Goal: Task Accomplishment & Management: Use online tool/utility

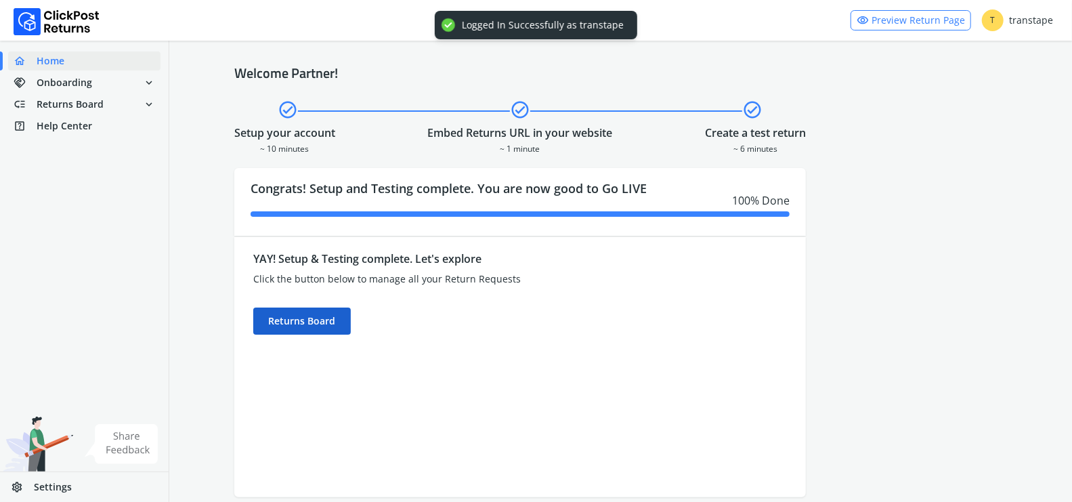
click at [341, 321] on div "Returns Board" at bounding box center [302, 321] width 98 height 27
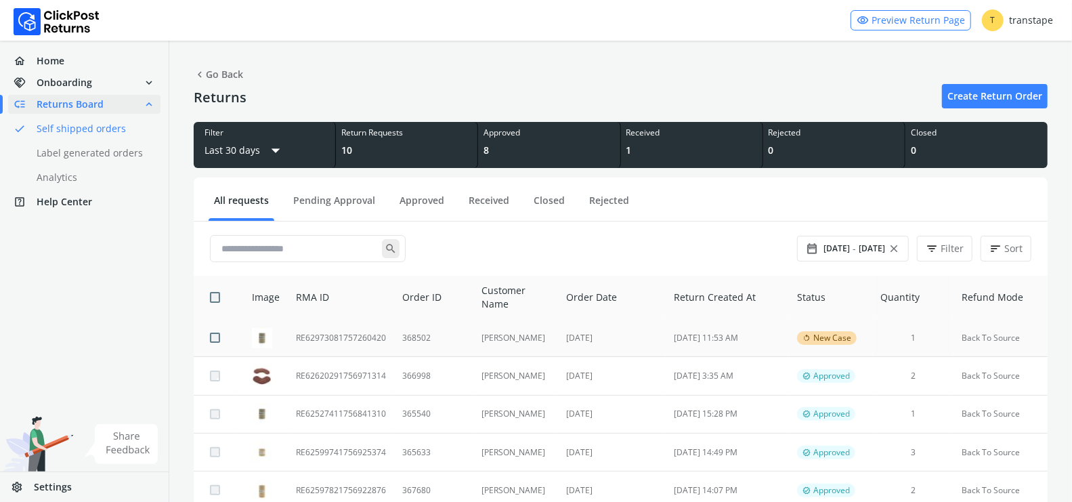
click at [470, 342] on td "368502" at bounding box center [433, 338] width 79 height 38
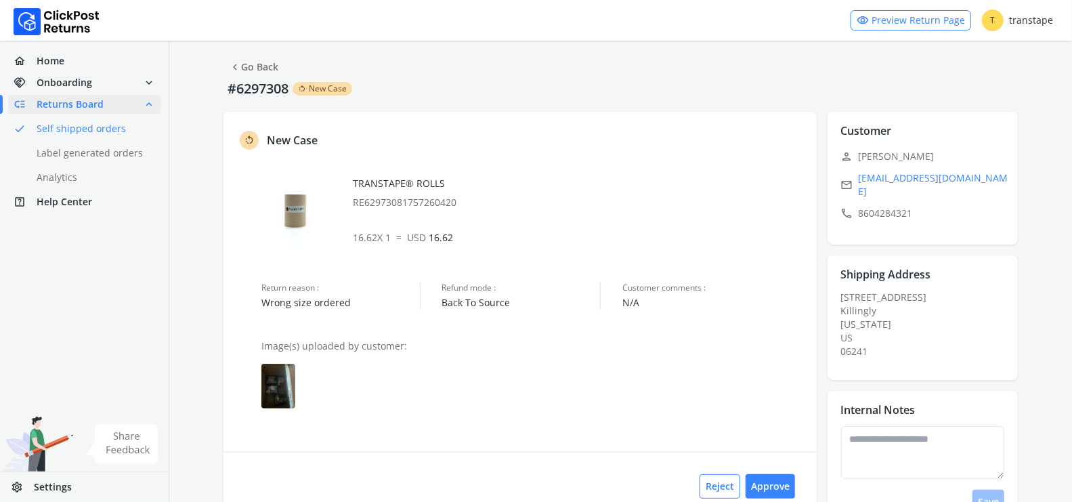
scroll to position [24, 0]
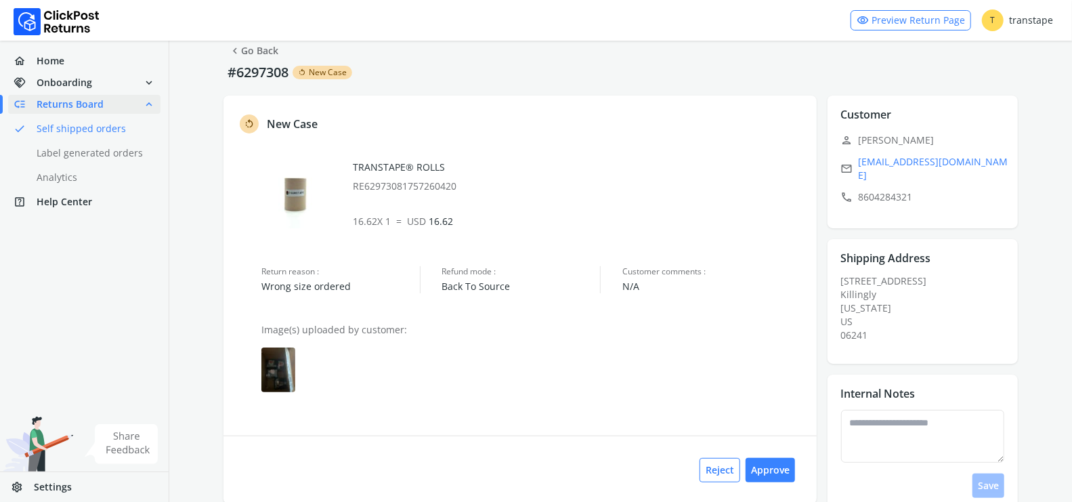
click at [282, 370] on img at bounding box center [278, 370] width 34 height 45
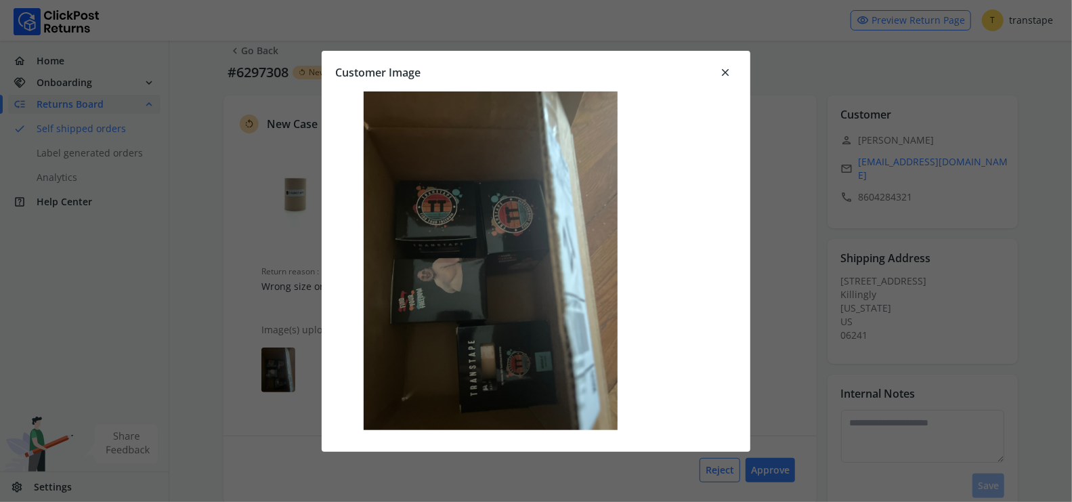
click at [727, 71] on span "close" at bounding box center [725, 72] width 12 height 19
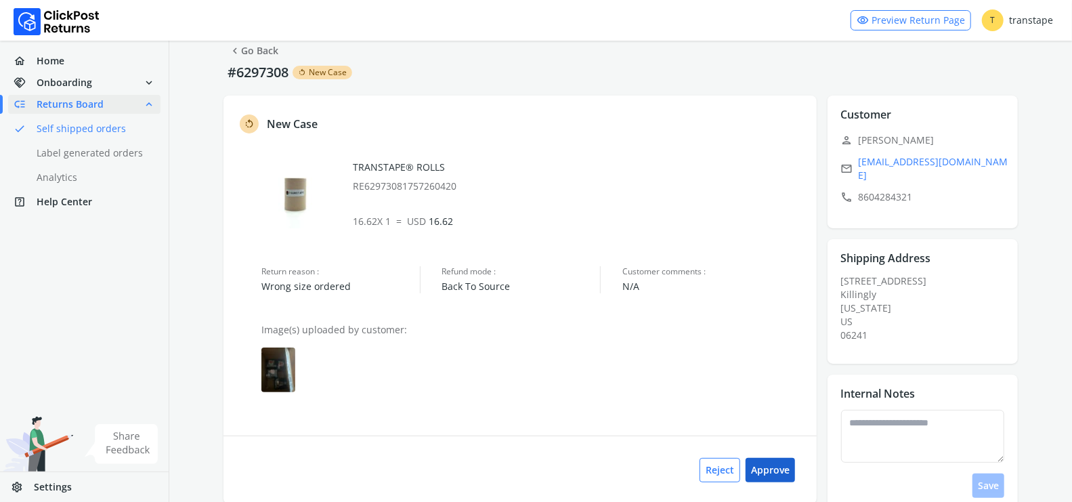
click at [776, 451] on button "Approve" at bounding box center [770, 470] width 49 height 24
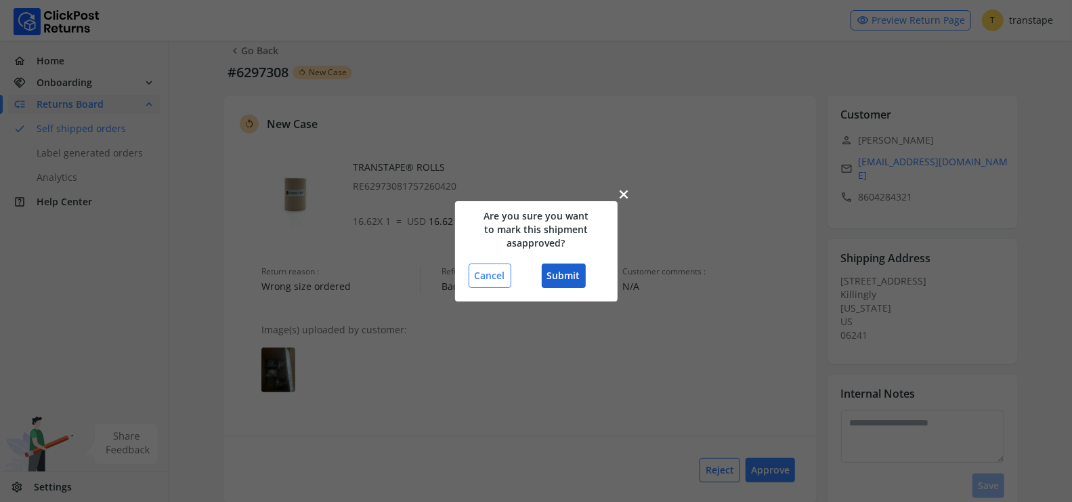
click at [566, 280] on button "Submit" at bounding box center [564, 276] width 44 height 24
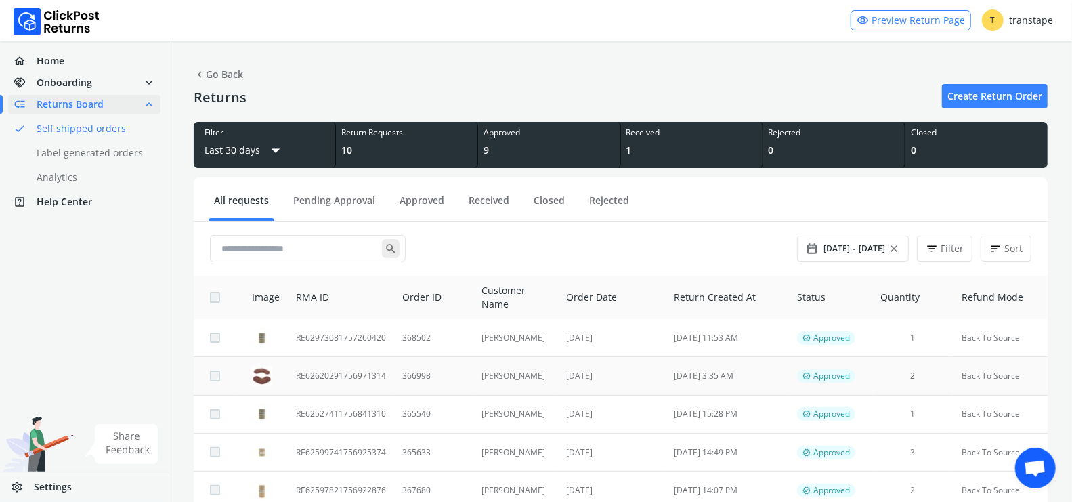
click at [413, 376] on td "366998" at bounding box center [433, 376] width 79 height 38
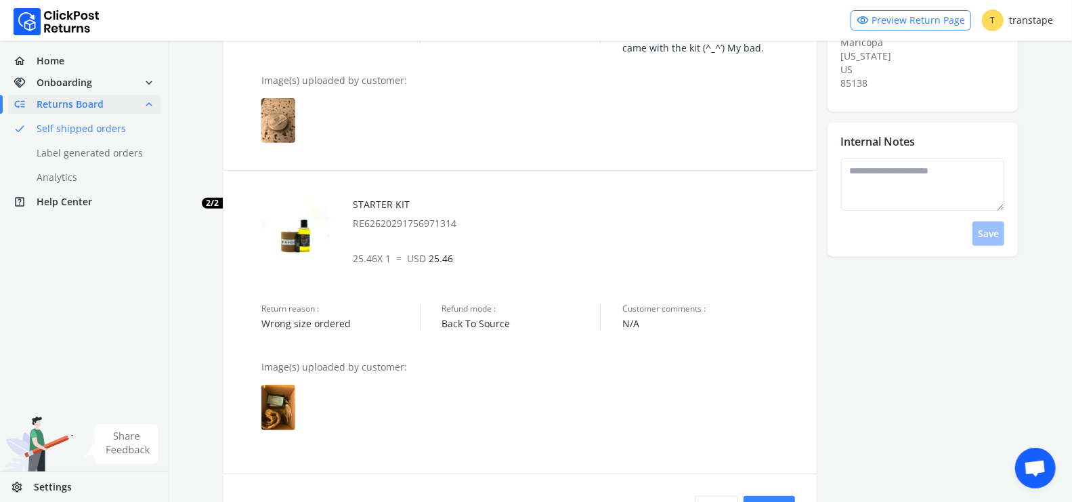
scroll to position [278, 0]
click at [285, 409] on img at bounding box center [278, 405] width 34 height 45
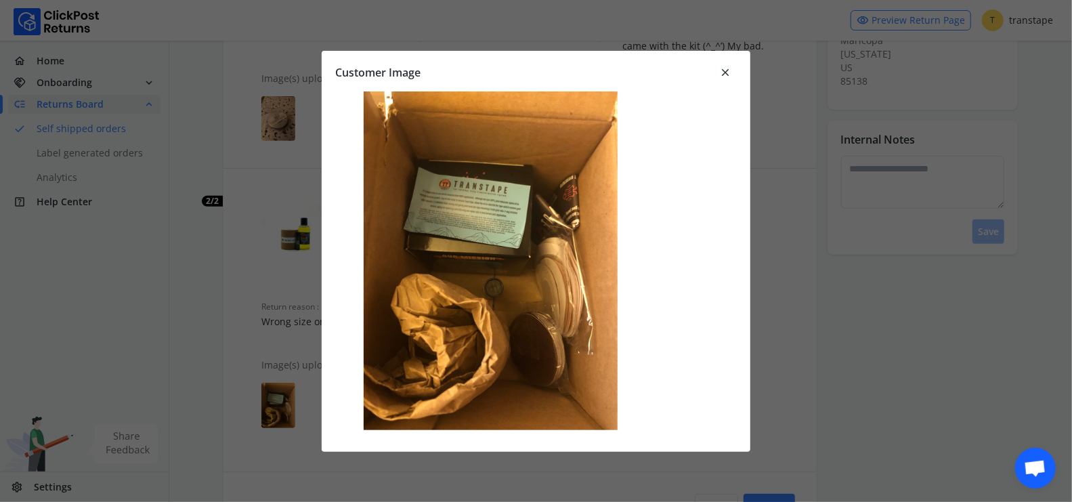
click at [725, 72] on span "close" at bounding box center [725, 72] width 12 height 19
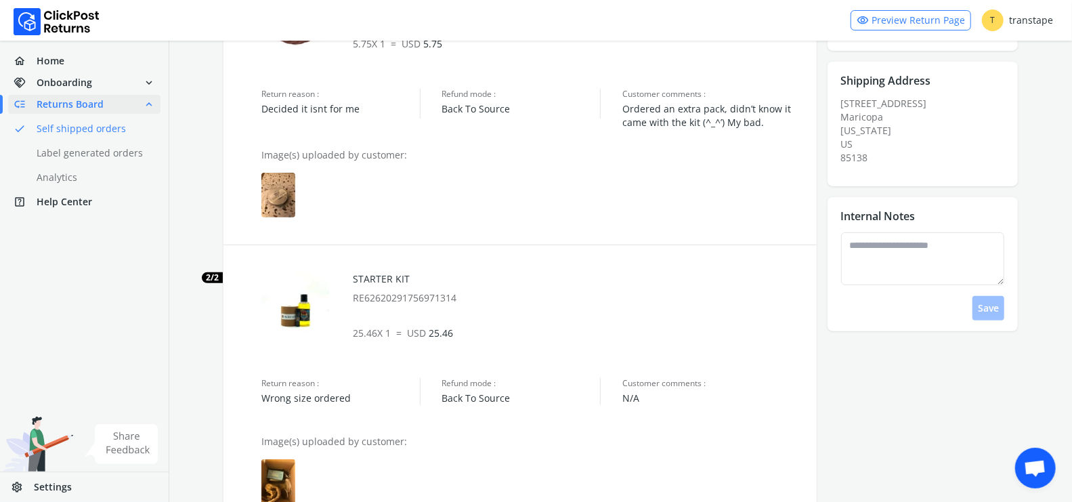
scroll to position [0, 0]
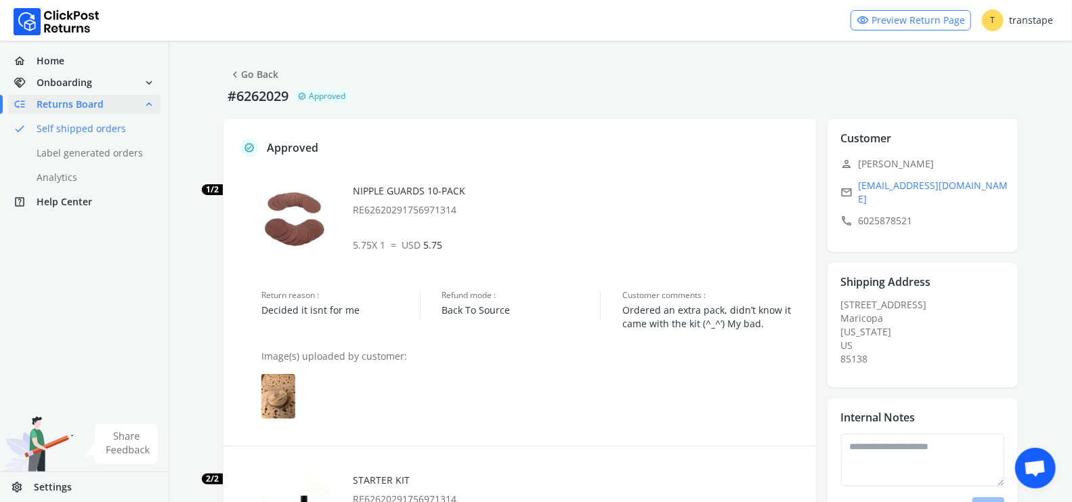
click at [258, 75] on link "chevron_left Go Back" at bounding box center [253, 74] width 49 height 19
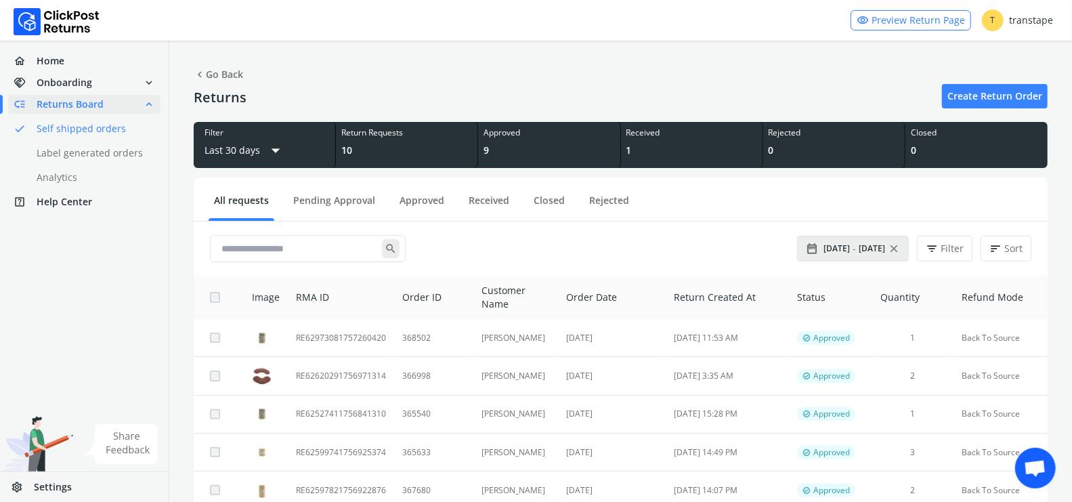
click at [874, 245] on span "[DATE]" at bounding box center [872, 248] width 26 height 11
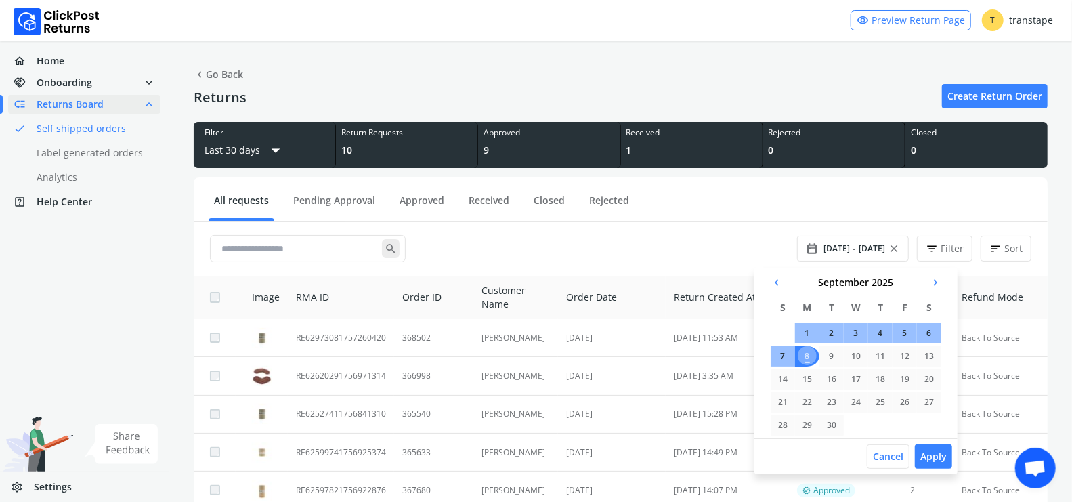
click at [778, 281] on span "chevron_left" at bounding box center [777, 282] width 12 height 19
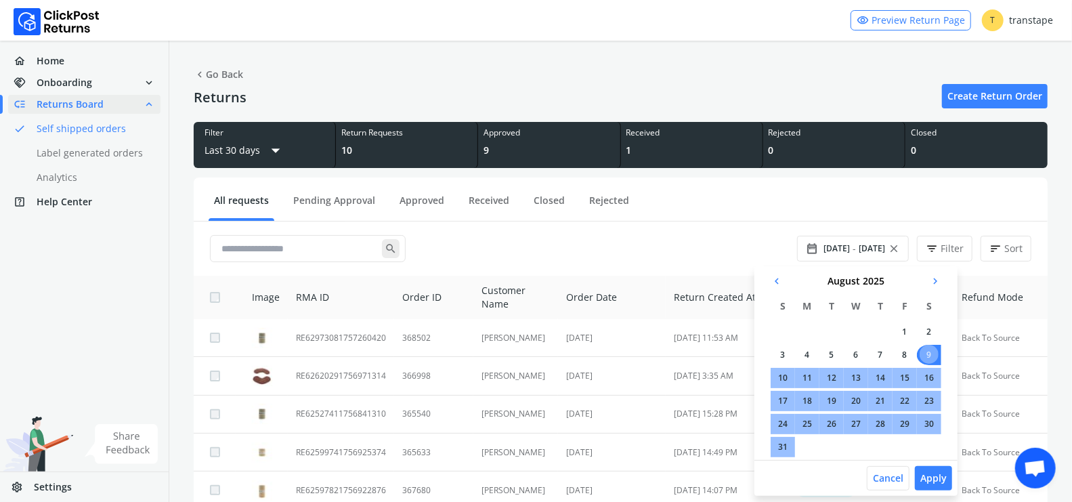
click at [903, 330] on td "1" at bounding box center [905, 332] width 24 height 20
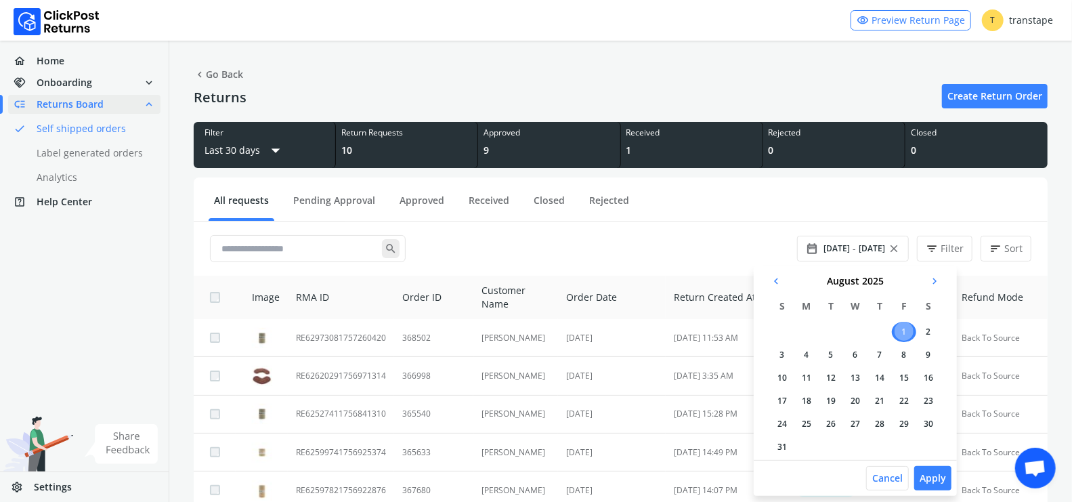
click at [779, 451] on td "31" at bounding box center [782, 447] width 24 height 20
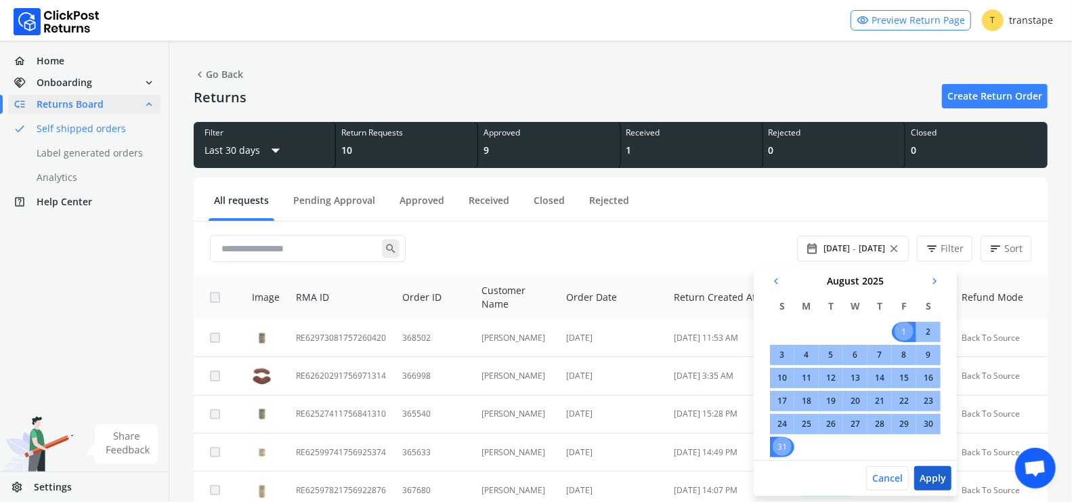
click at [934, 451] on button "Apply" at bounding box center [933, 478] width 37 height 24
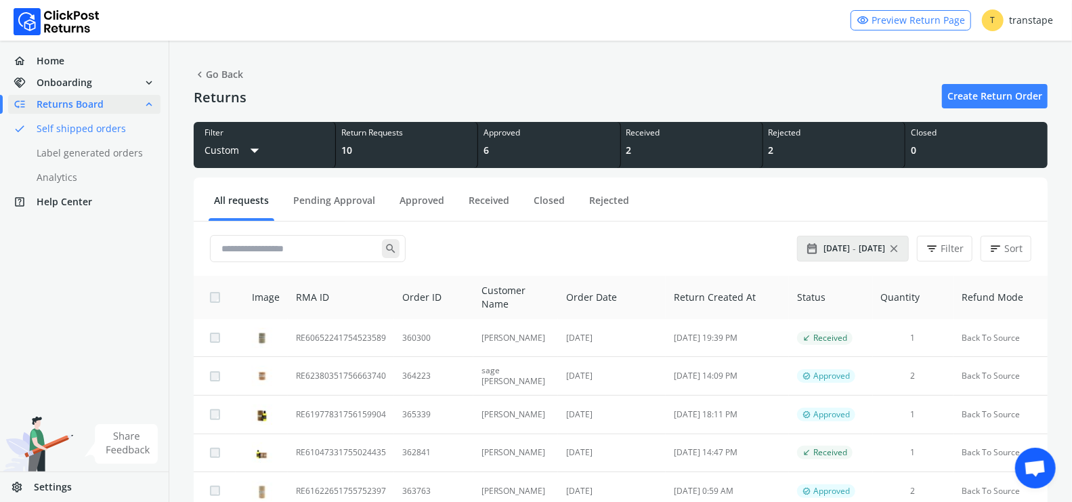
click at [856, 246] on span "-" at bounding box center [854, 249] width 3 height 14
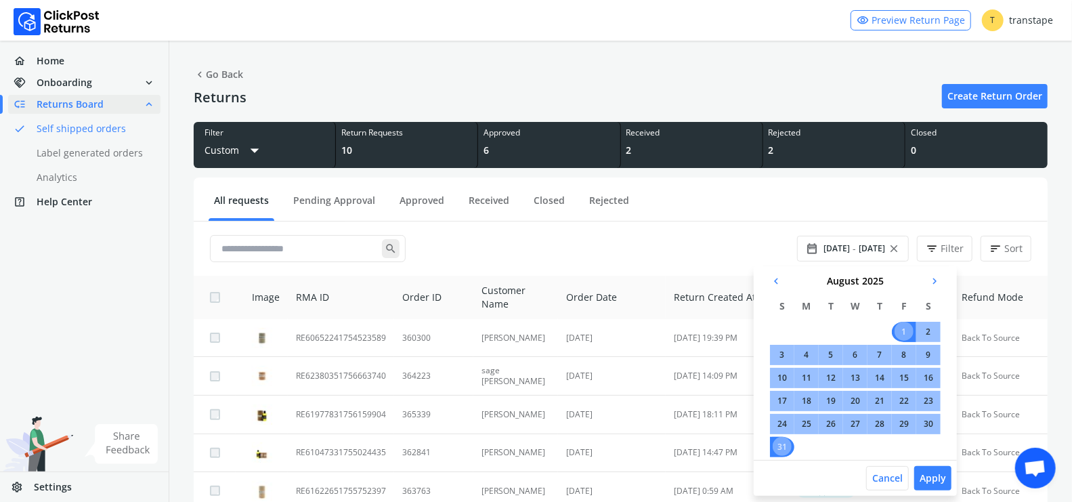
click at [776, 278] on span "chevron_left" at bounding box center [776, 281] width 12 height 19
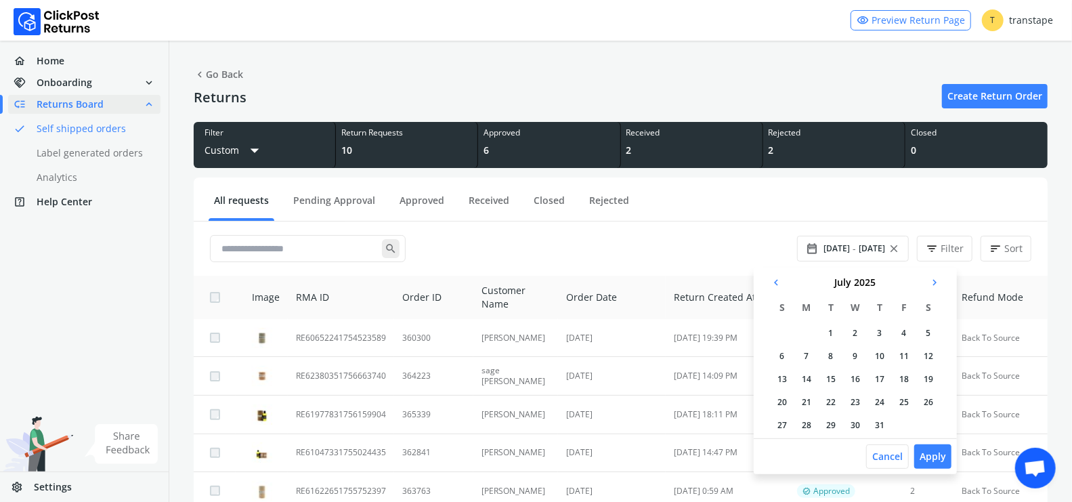
click at [833, 331] on td "1" at bounding box center [831, 333] width 24 height 20
click at [884, 425] on td "31" at bounding box center [885, 425] width 24 height 20
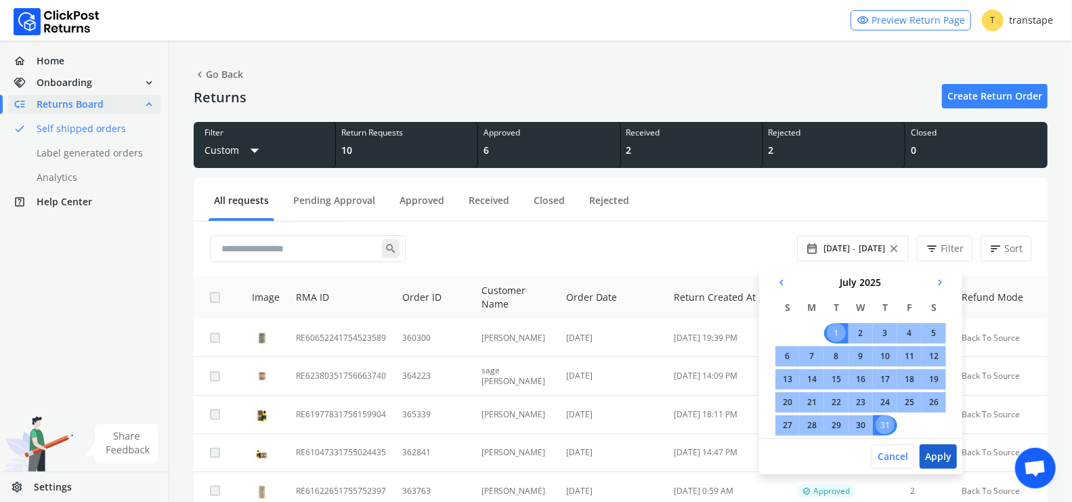
click at [940, 451] on button "Apply" at bounding box center [938, 456] width 37 height 24
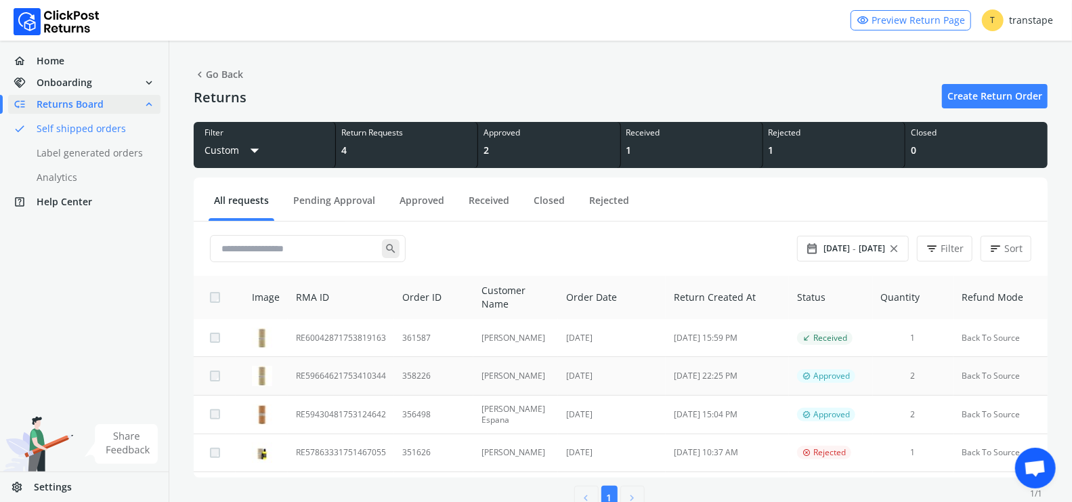
click at [463, 382] on td "358226" at bounding box center [433, 376] width 79 height 38
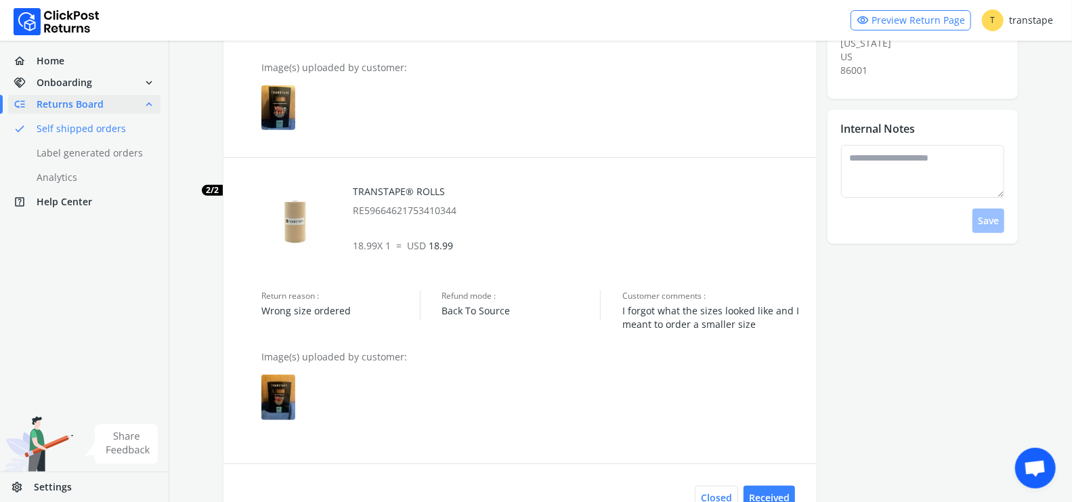
scroll to position [290, 0]
click at [275, 409] on img at bounding box center [278, 395] width 34 height 45
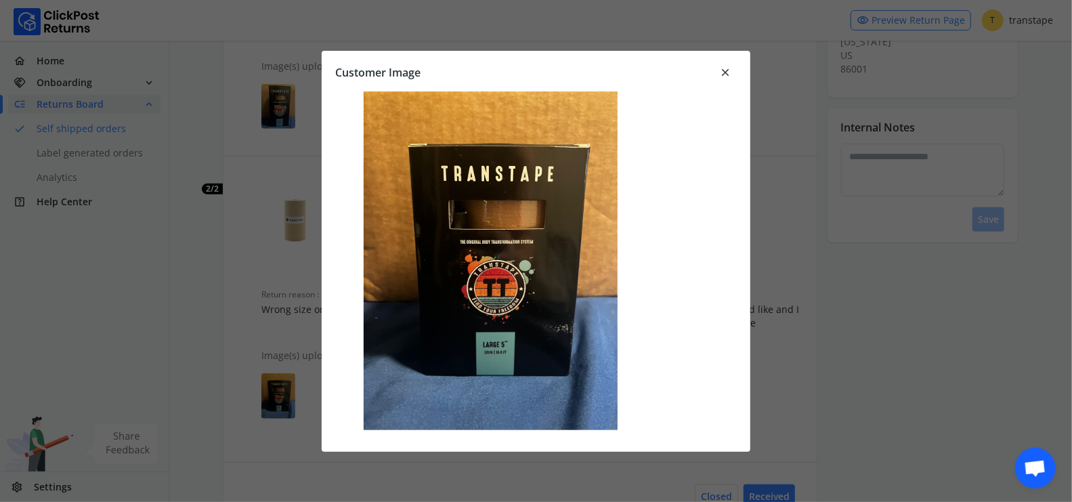
click at [724, 69] on span "close" at bounding box center [725, 72] width 12 height 19
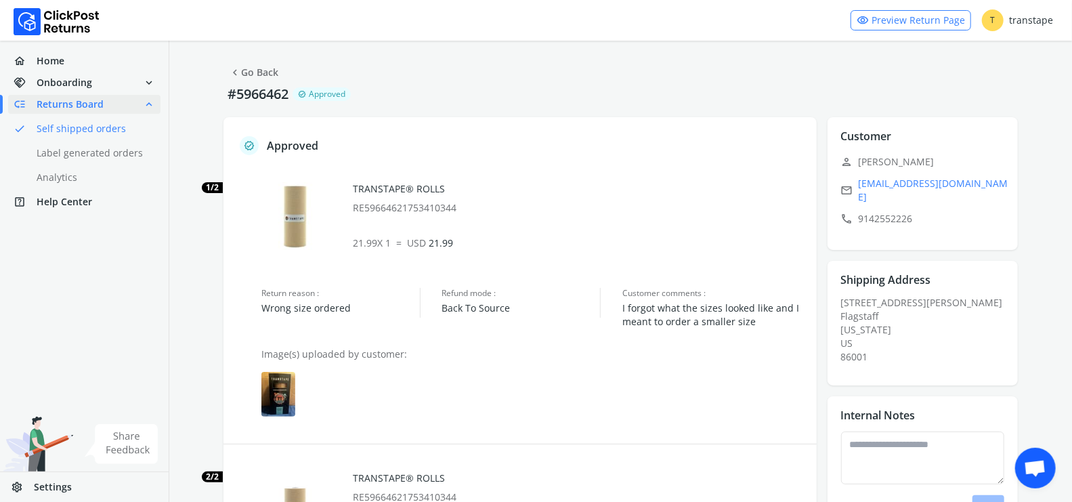
scroll to position [0, 0]
